Goal: Task Accomplishment & Management: Use online tool/utility

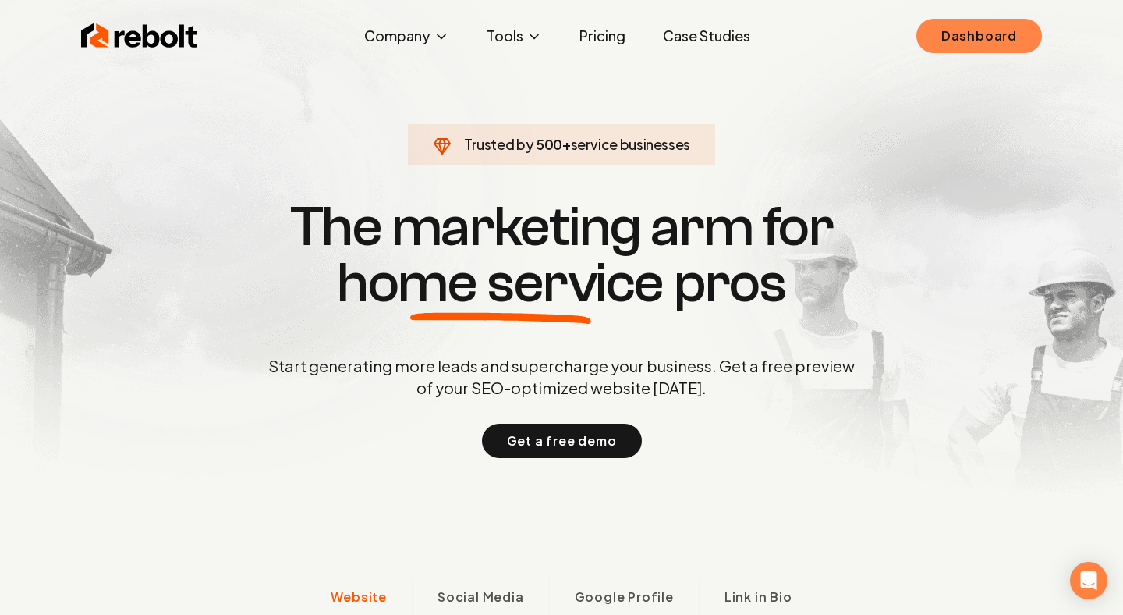
click at [955, 40] on link "Dashboard" at bounding box center [979, 36] width 126 height 34
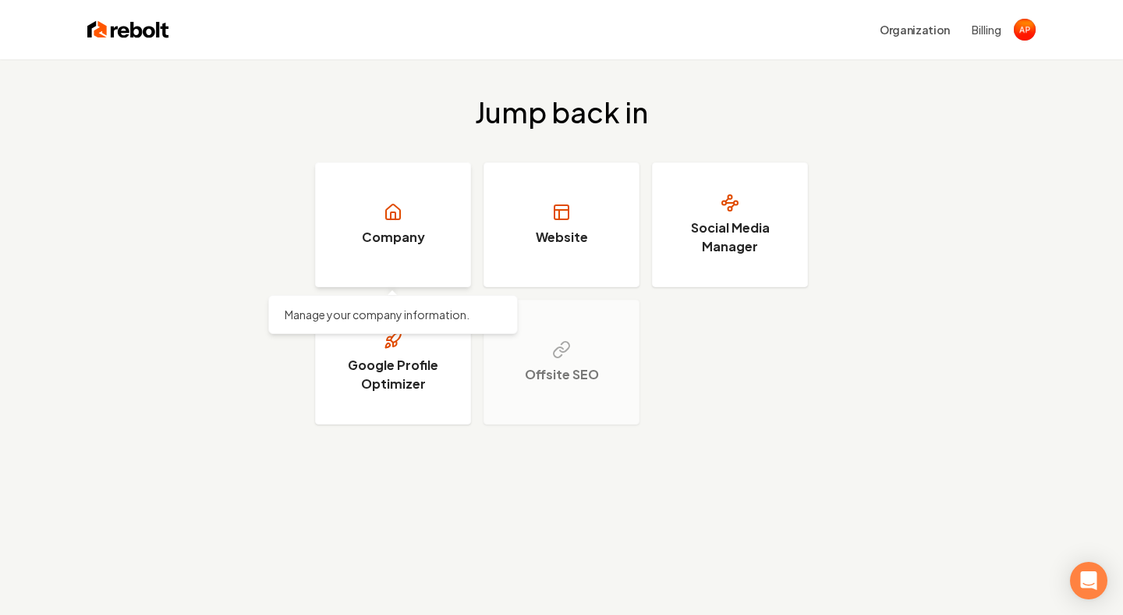
click at [388, 218] on icon at bounding box center [393, 212] width 19 height 19
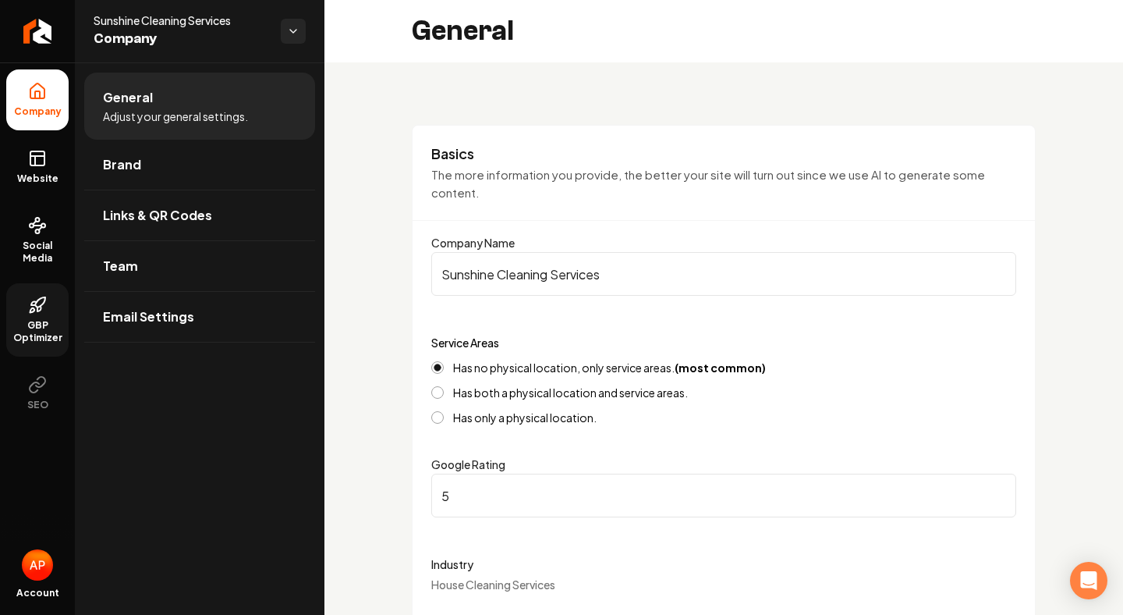
click at [44, 295] on link "GBP Optimizer" at bounding box center [37, 319] width 62 height 73
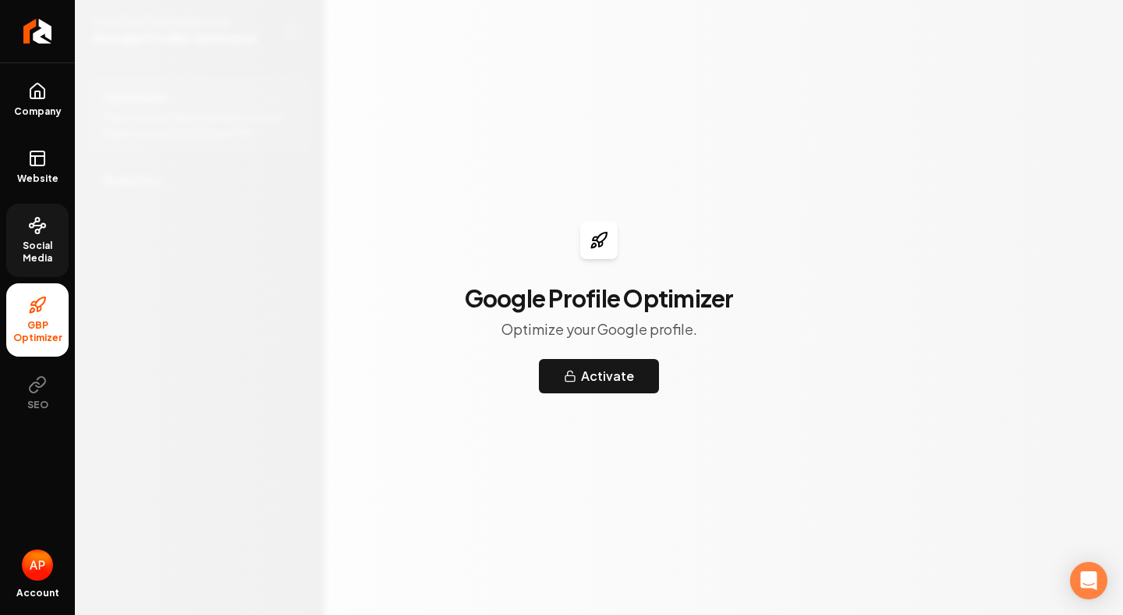
click at [16, 229] on link "Social Media" at bounding box center [37, 240] width 62 height 73
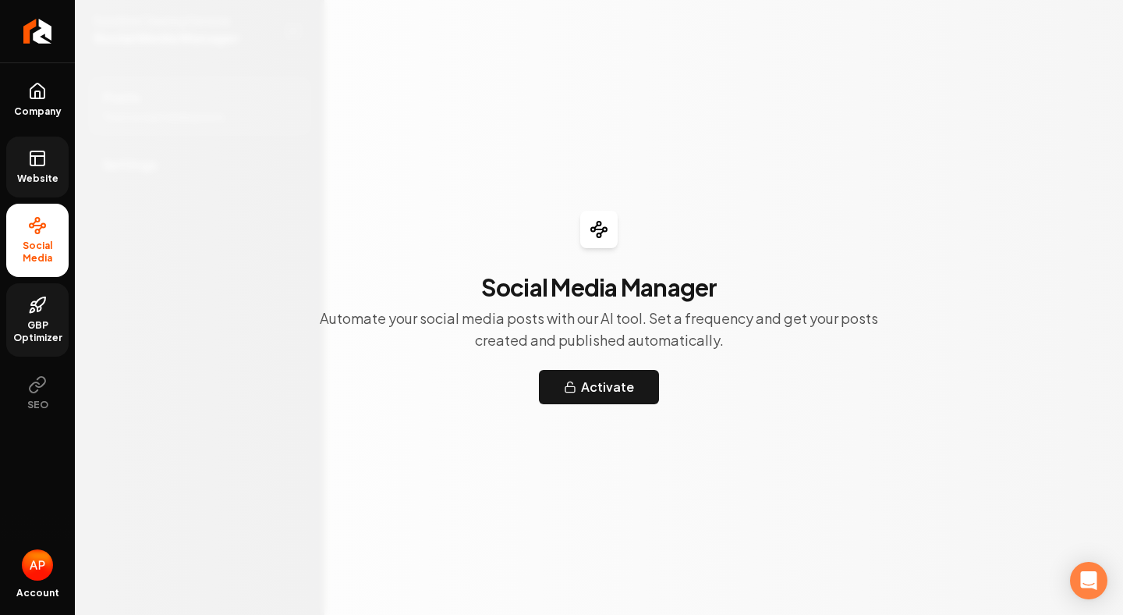
click at [47, 170] on link "Website" at bounding box center [37, 166] width 62 height 61
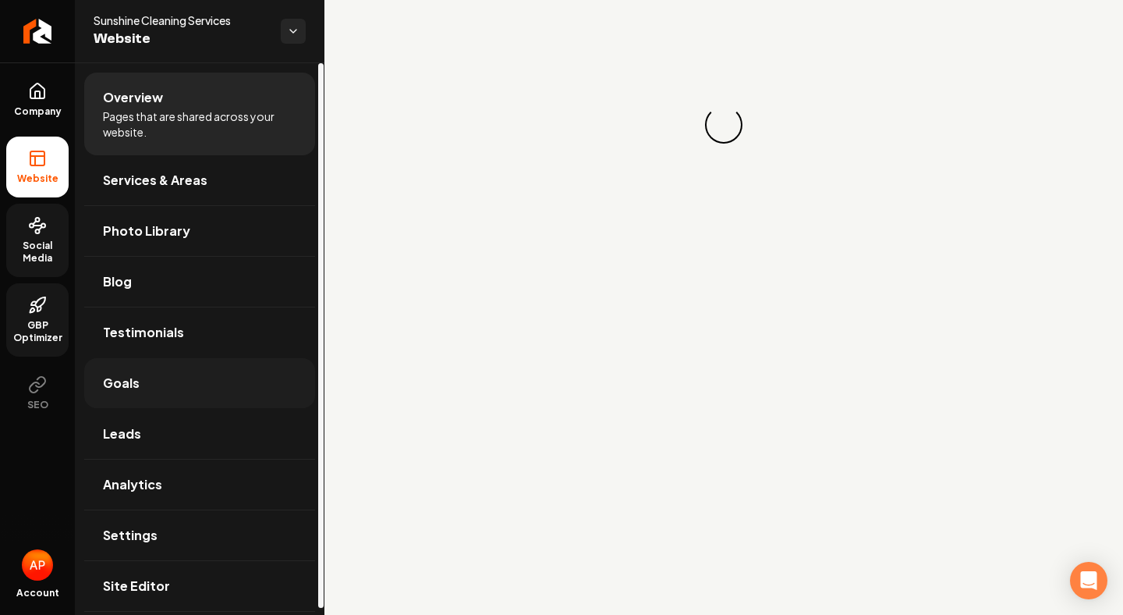
scroll to position [6, 0]
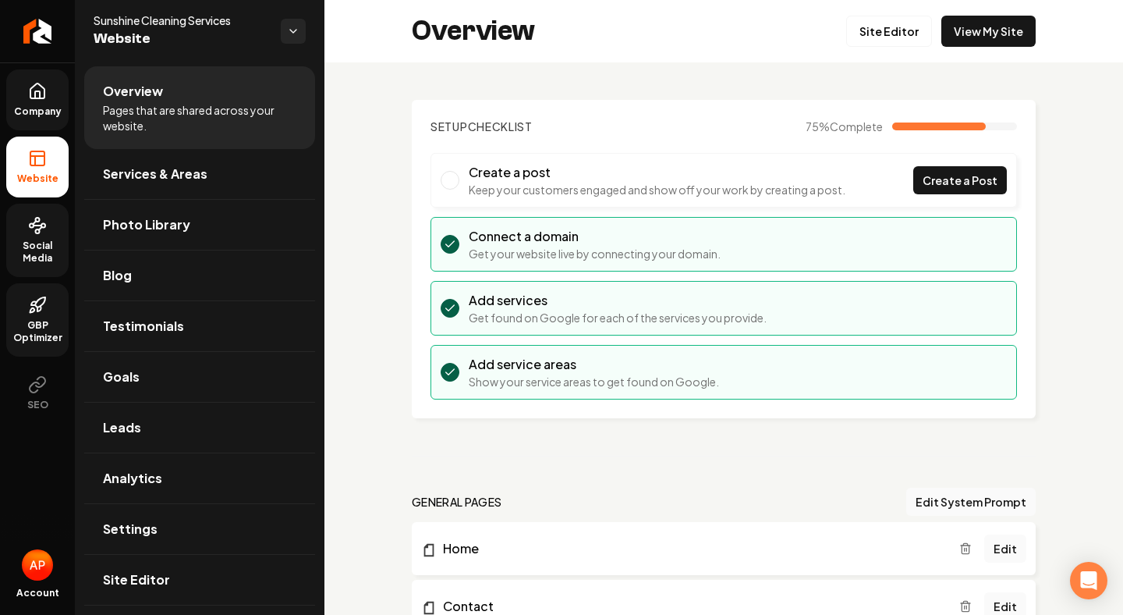
click at [42, 118] on link "Company" at bounding box center [37, 99] width 62 height 61
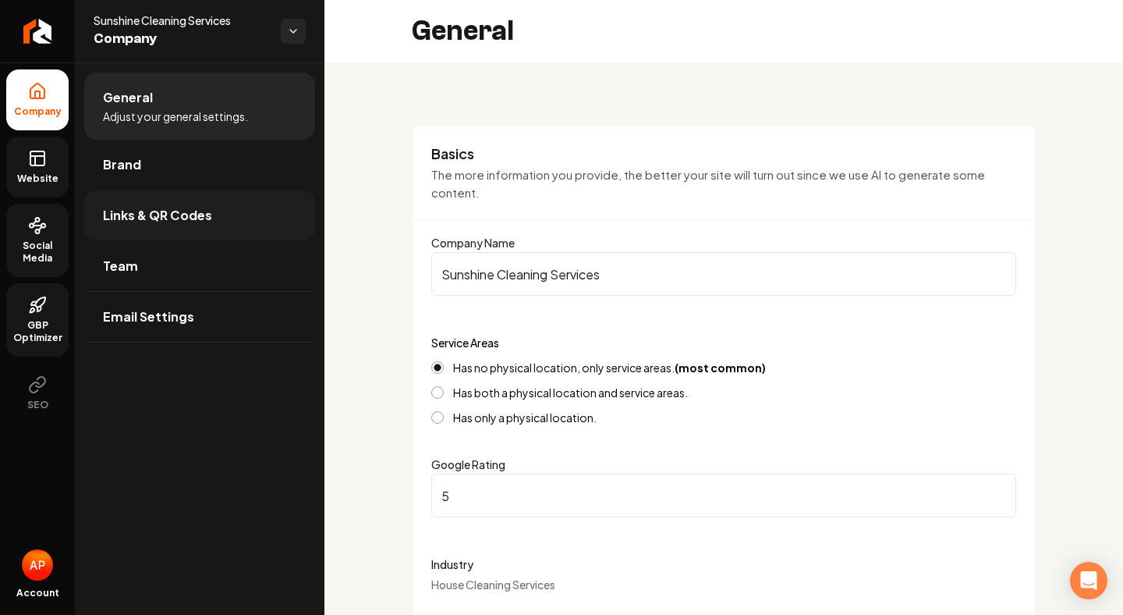
click at [181, 208] on span "Links & QR Codes" at bounding box center [157, 215] width 109 height 19
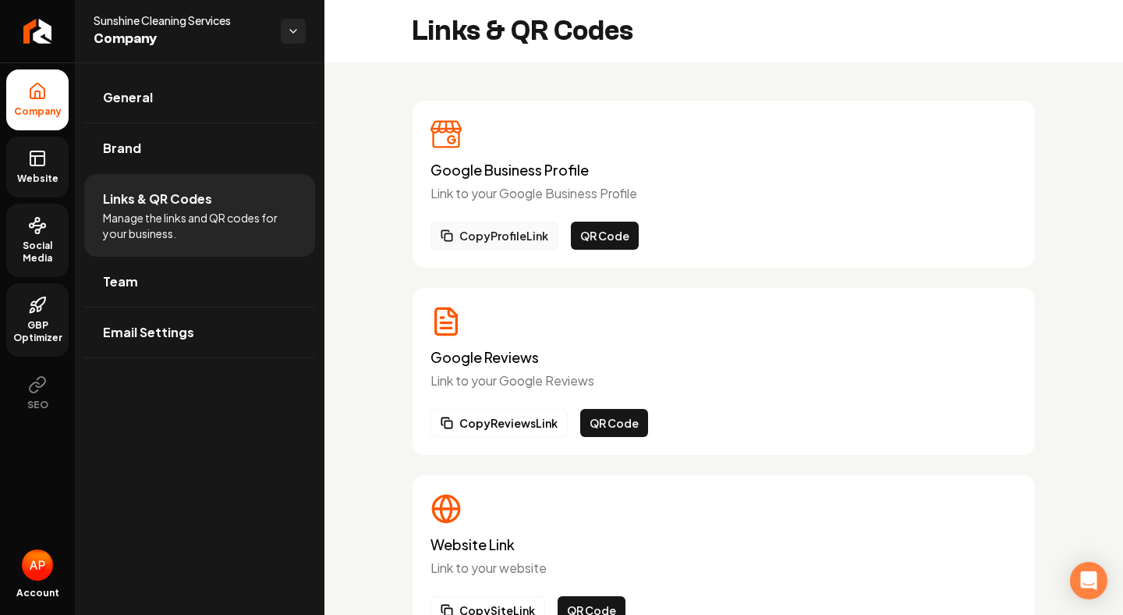
click at [540, 232] on button "Copy Profile Link" at bounding box center [495, 235] width 128 height 28
click at [480, 425] on button "Copy Reviews Link" at bounding box center [499, 423] width 137 height 28
